Goal: Task Accomplishment & Management: Manage account settings

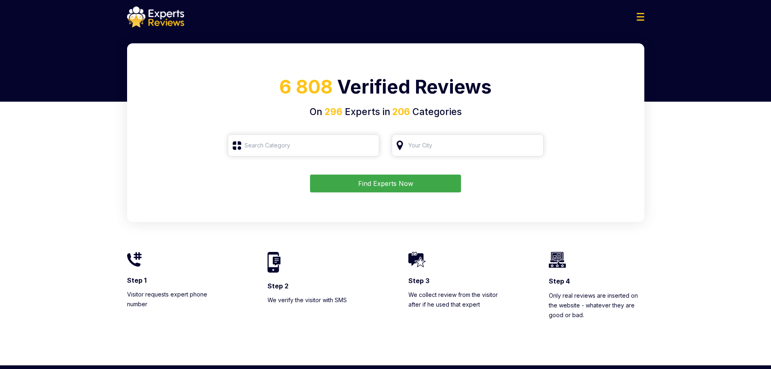
type input "Roofing"
click at [642, 17] on img at bounding box center [641, 17] width 8 height 8
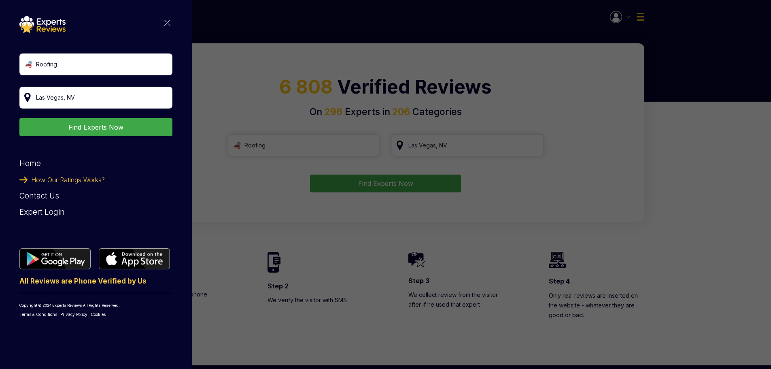
click at [49, 213] on div "Expert Login" at bounding box center [95, 212] width 153 height 16
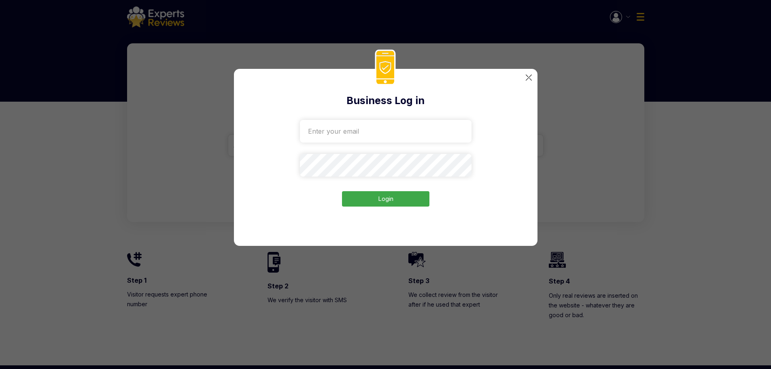
click at [358, 134] on input "email" at bounding box center [386, 131] width 172 height 23
paste input "amstill-roofing1041@gmail.com"
type input "amstill-roofing1041@gmail.com"
click at [385, 199] on button "Login" at bounding box center [385, 199] width 87 height 16
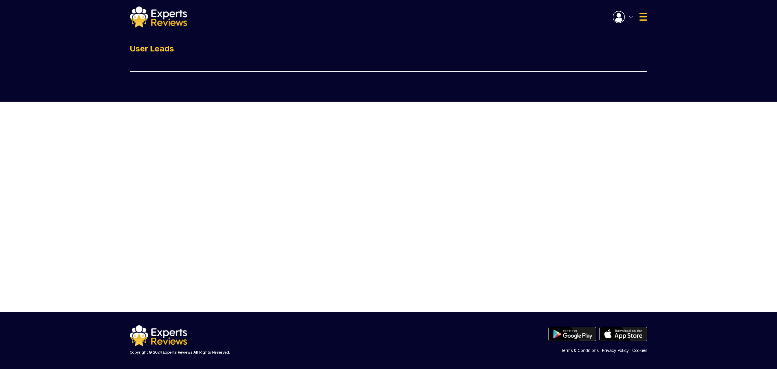
click at [645, 12] on div "Welcome Open Inquires ( ) My Reviews ( ) Log Out" at bounding box center [630, 17] width 34 height 12
click at [643, 15] on img at bounding box center [643, 17] width 8 height 8
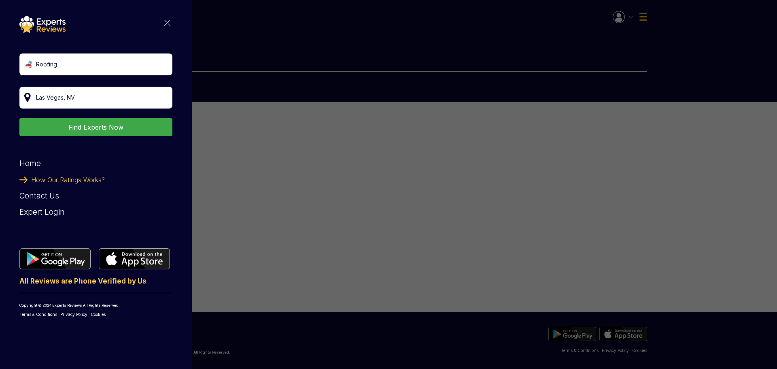
click at [51, 209] on div "Expert Login" at bounding box center [95, 212] width 153 height 16
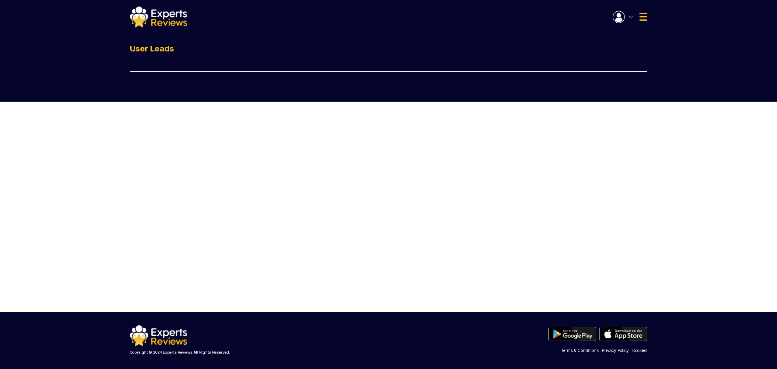
click at [647, 18] on div "Welcome Open Inquires ( ) My Reviews ( ) Log Out" at bounding box center [388, 16] width 530 height 21
click at [640, 15] on img at bounding box center [643, 17] width 8 height 8
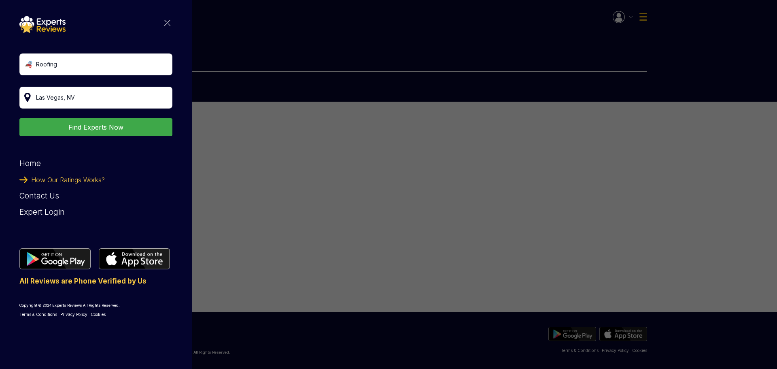
drag, startPoint x: 556, startPoint y: 47, endPoint x: 589, endPoint y: 27, distance: 38.8
click at [556, 47] on div "Roofing Find Experts Now Home How Our Ratings Works? Contact Us Expert Login Al…" at bounding box center [388, 184] width 777 height 369
click at [626, 17] on div "Roofing Find Experts Now Home How Our Ratings Works? Contact Us Expert Login Al…" at bounding box center [388, 184] width 777 height 369
click at [164, 21] on img at bounding box center [167, 23] width 6 height 6
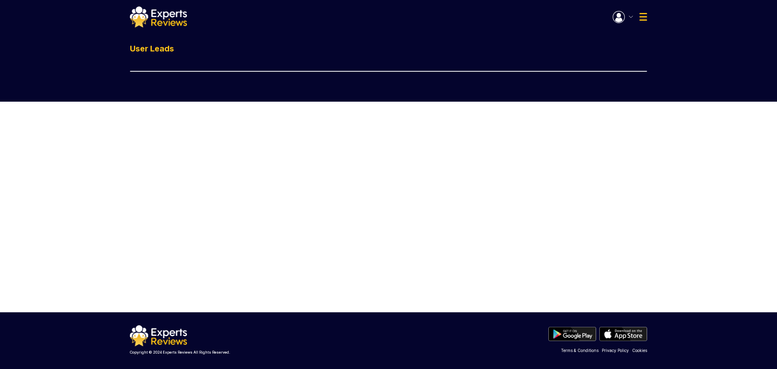
click at [626, 16] on button "button" at bounding box center [623, 17] width 20 height 12
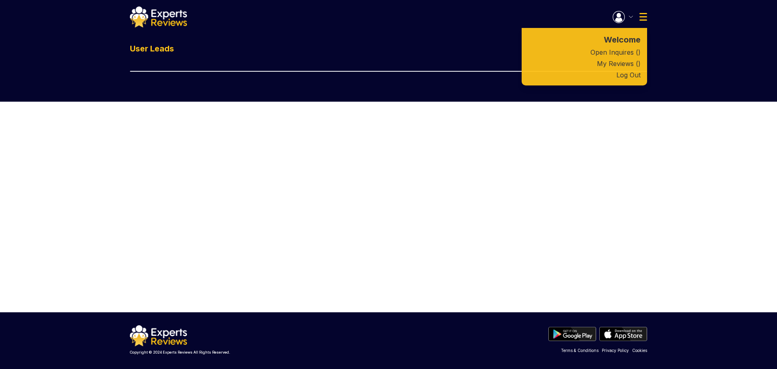
click at [626, 63] on link "My Reviews ( )" at bounding box center [584, 63] width 125 height 11
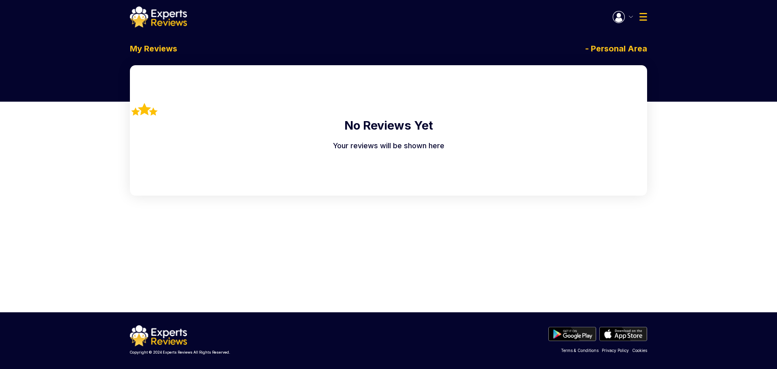
click at [629, 18] on button "button" at bounding box center [623, 17] width 20 height 12
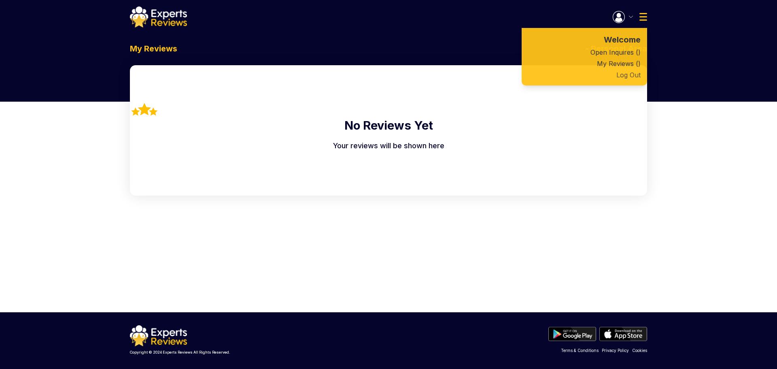
click at [632, 76] on button "Log Out" at bounding box center [584, 74] width 125 height 11
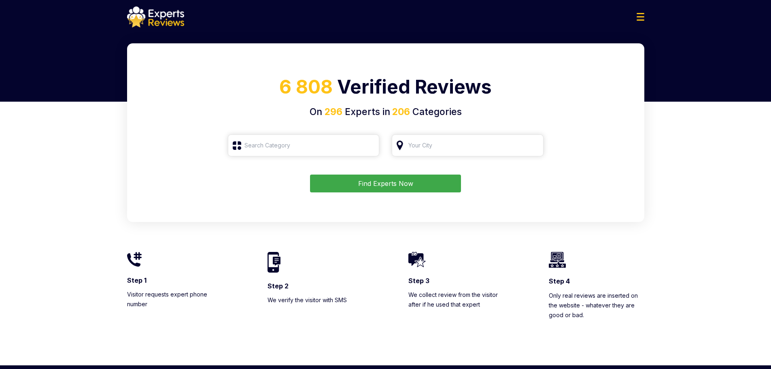
click at [643, 13] on img at bounding box center [641, 17] width 8 height 8
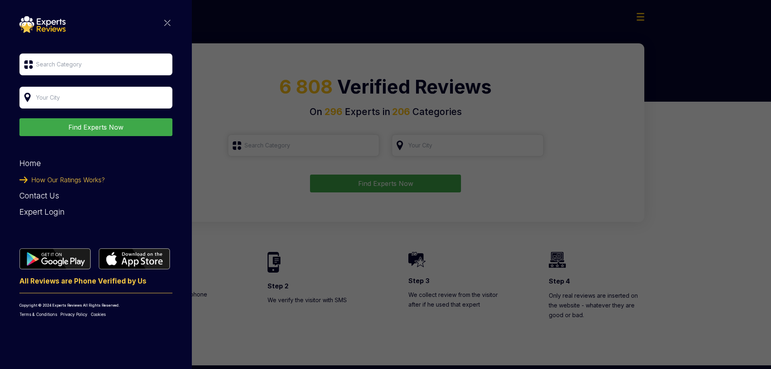
click at [41, 210] on div "Expert Login" at bounding box center [95, 212] width 153 height 16
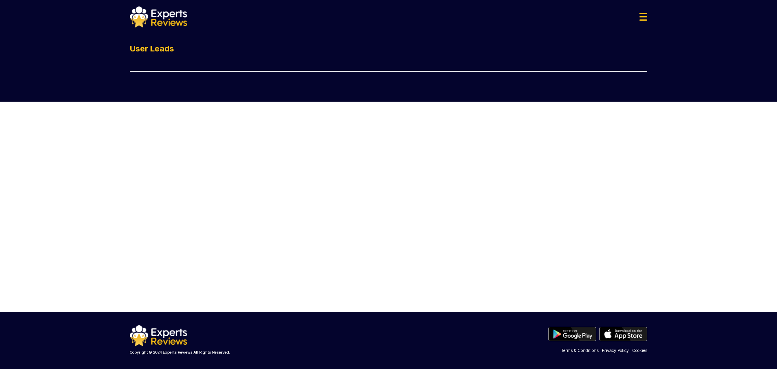
click at [645, 15] on img at bounding box center [643, 17] width 8 height 8
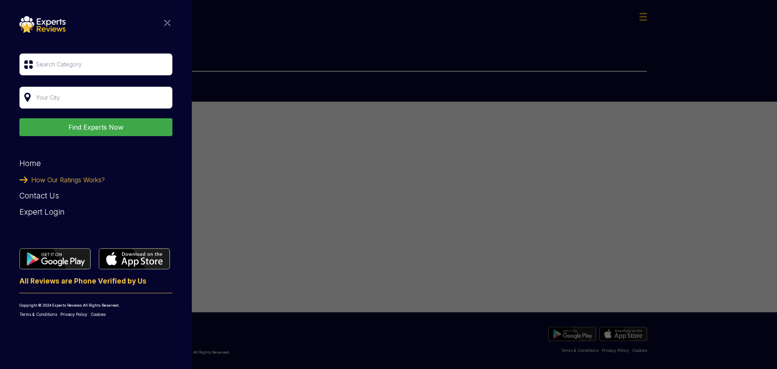
click at [282, 68] on div "Find Experts Now Home How Our Ratings Works? Contact Us Expert Login All Review…" at bounding box center [388, 184] width 777 height 369
